Goal: Task Accomplishment & Management: Manage account settings

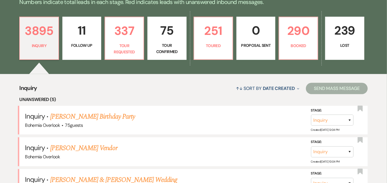
scroll to position [154, 0]
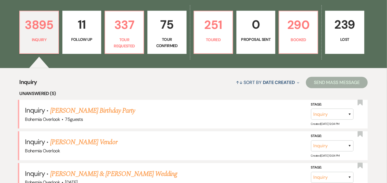
click at [175, 41] on p "Tour Confirmed" at bounding box center [166, 42] width 31 height 13
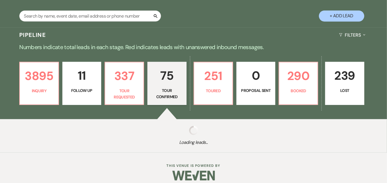
select select "4"
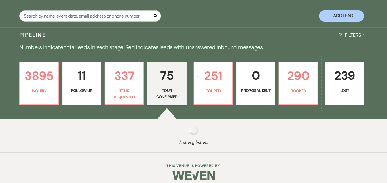
select select "4"
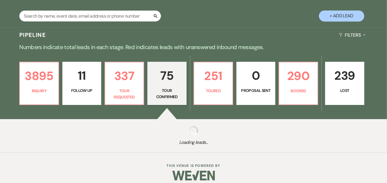
select select "4"
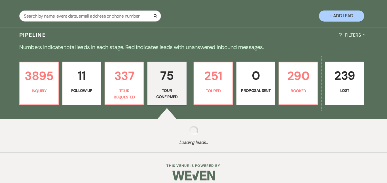
select select "4"
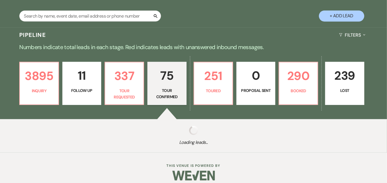
select select "4"
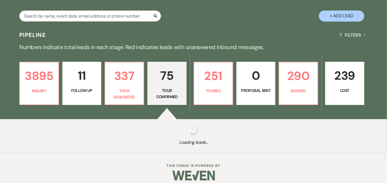
select select "4"
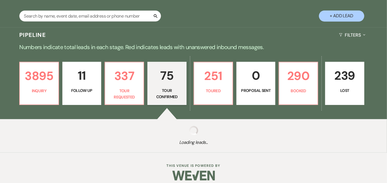
select select "4"
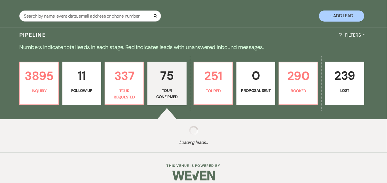
select select "4"
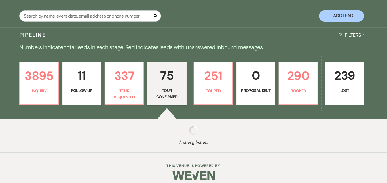
select select "4"
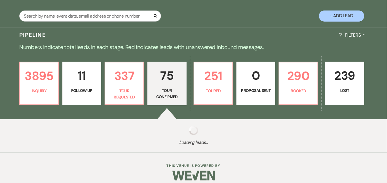
select select "4"
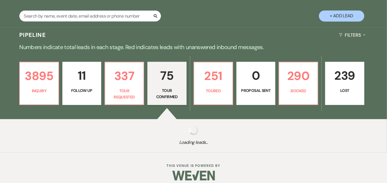
select select "4"
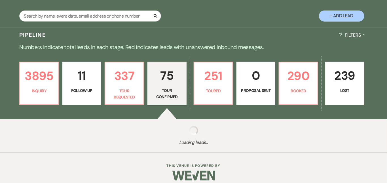
select select "4"
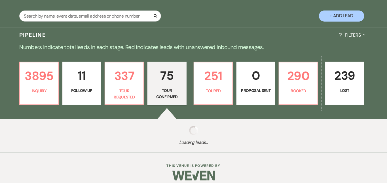
select select "4"
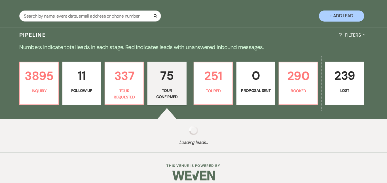
select select "4"
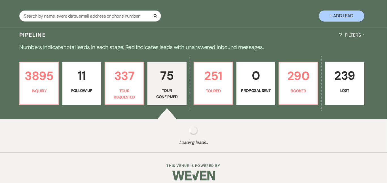
select select "4"
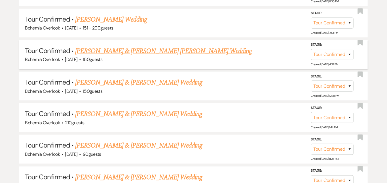
scroll to position [315, 0]
click at [130, 46] on link "[PERSON_NAME] & [PERSON_NAME] [PERSON_NAME] Wedding" at bounding box center [163, 51] width 177 height 10
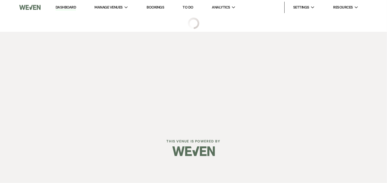
select select "4"
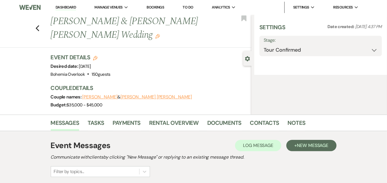
select select "5"
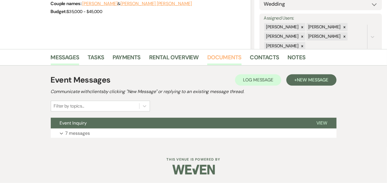
scroll to position [93, 0]
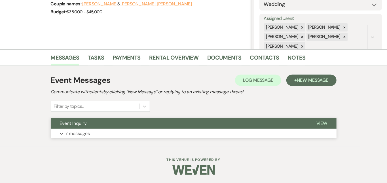
click at [201, 133] on button "Expand 7 messages" at bounding box center [194, 134] width 286 height 10
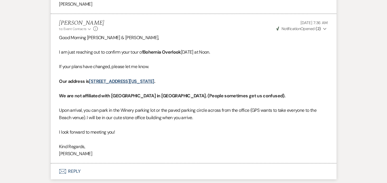
scroll to position [1117, 0]
